Goal: Information Seeking & Learning: Check status

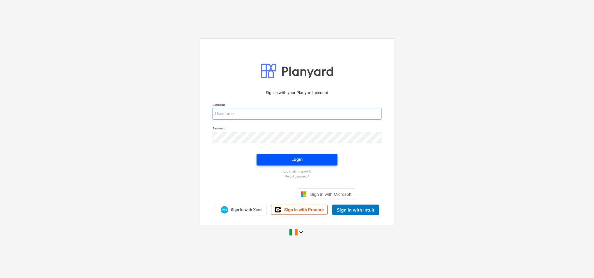
type input "[PERSON_NAME][EMAIL_ADDRESS][PERSON_NAME][DOMAIN_NAME]"
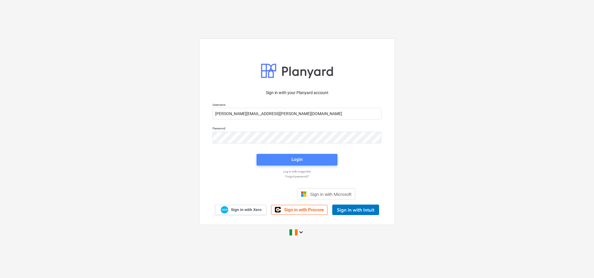
click at [296, 159] on div "Login" at bounding box center [297, 160] width 11 height 8
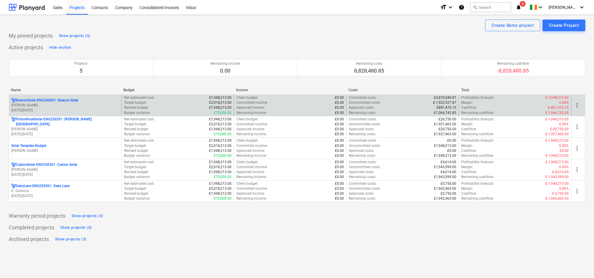
click at [89, 102] on div "BeaconSolar-ENG240601 - Beacon Solar" at bounding box center [65, 100] width 108 height 5
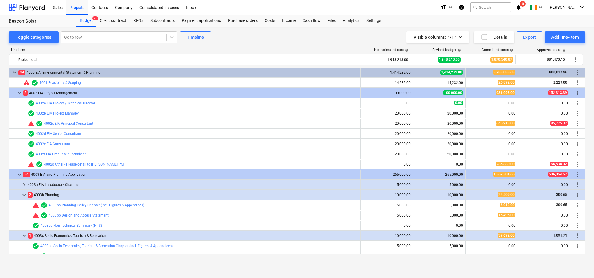
scroll to position [213, 0]
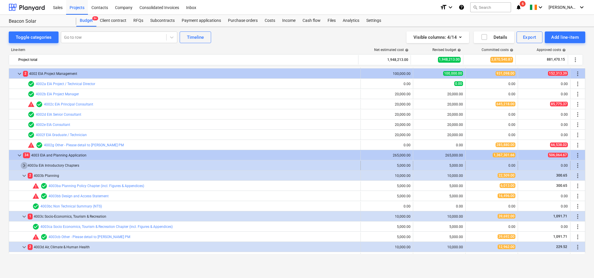
click at [24, 164] on span "keyboard_arrow_right" at bounding box center [24, 165] width 7 height 7
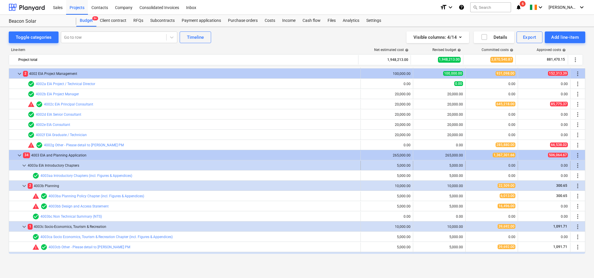
click at [24, 164] on span "keyboard_arrow_down" at bounding box center [24, 165] width 7 height 7
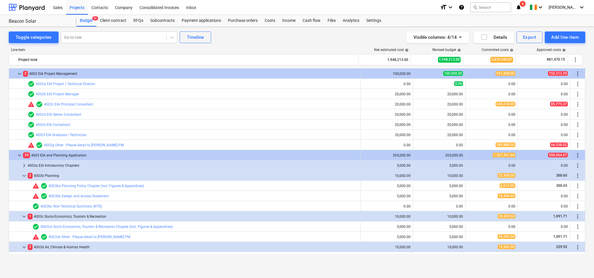
click at [24, 164] on span "keyboard_arrow_right" at bounding box center [24, 165] width 7 height 7
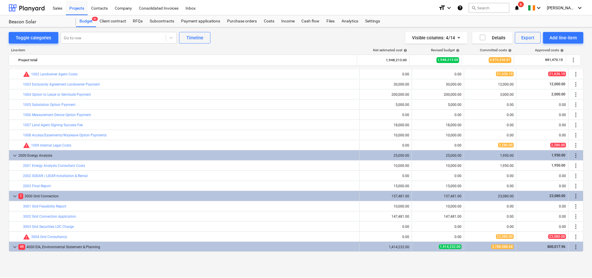
scroll to position [0, 0]
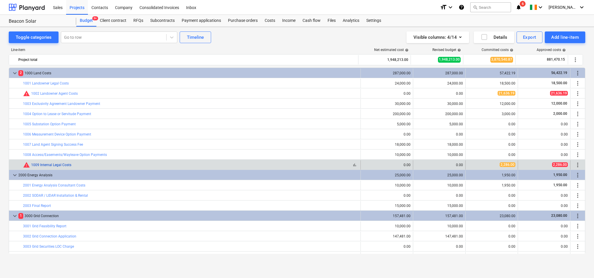
click at [60, 164] on link "1009 Internal Legal Costs" at bounding box center [51, 165] width 40 height 4
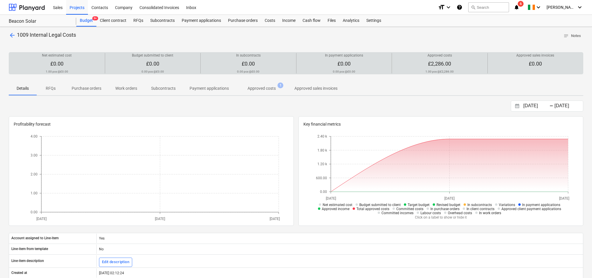
click at [446, 66] on span "£2,286.00" at bounding box center [439, 64] width 23 height 6
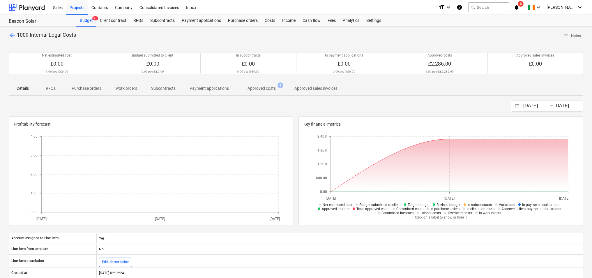
click at [274, 90] on p "Approved costs" at bounding box center [262, 88] width 28 height 6
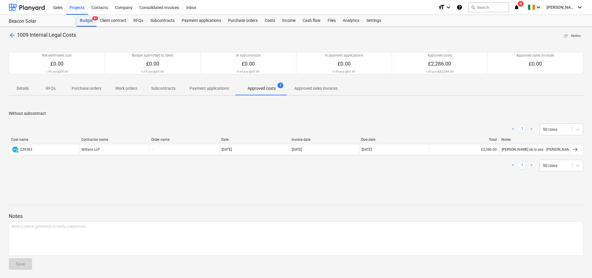
click at [83, 21] on div "Budget 9+" at bounding box center [86, 21] width 20 height 12
